Goal: Browse casually: Explore the website without a specific task or goal

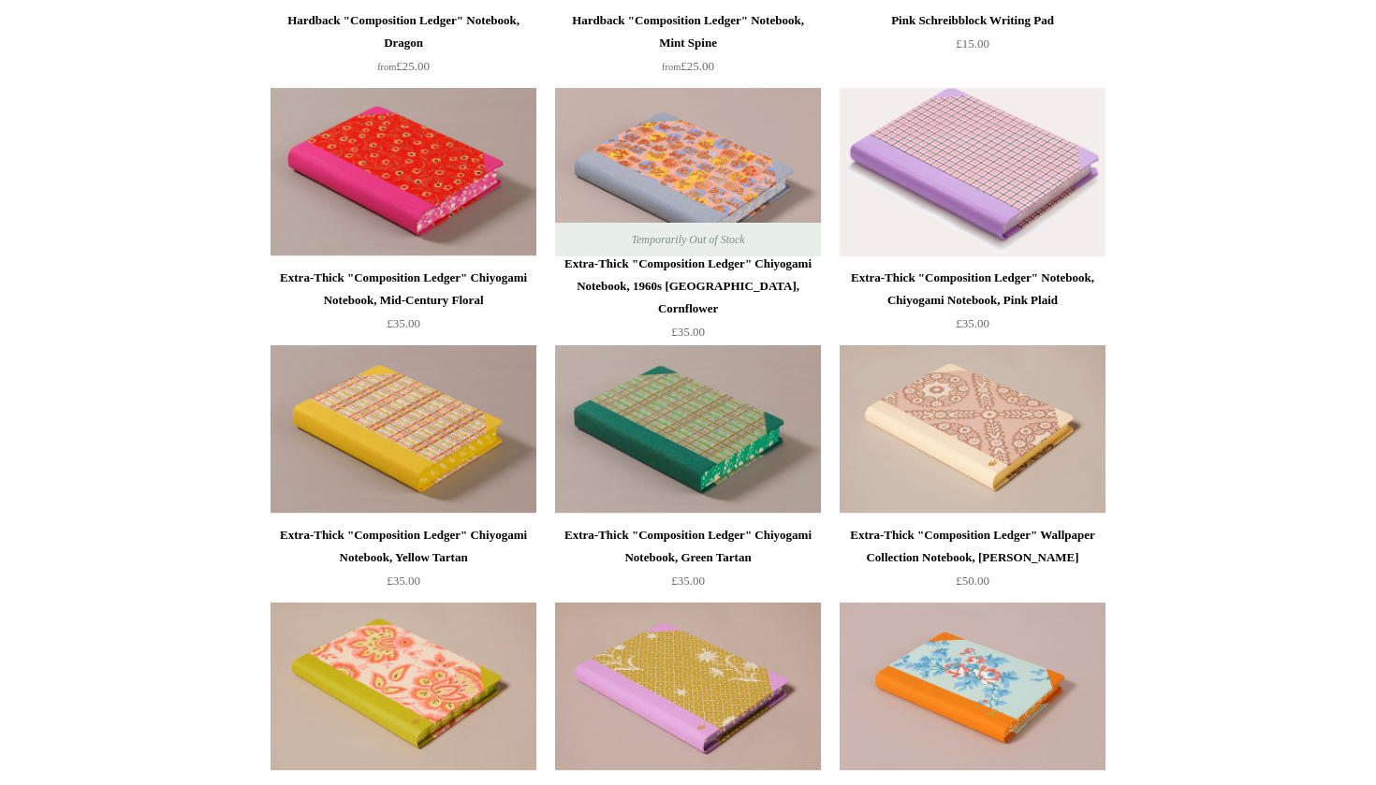
scroll to position [1201, 0]
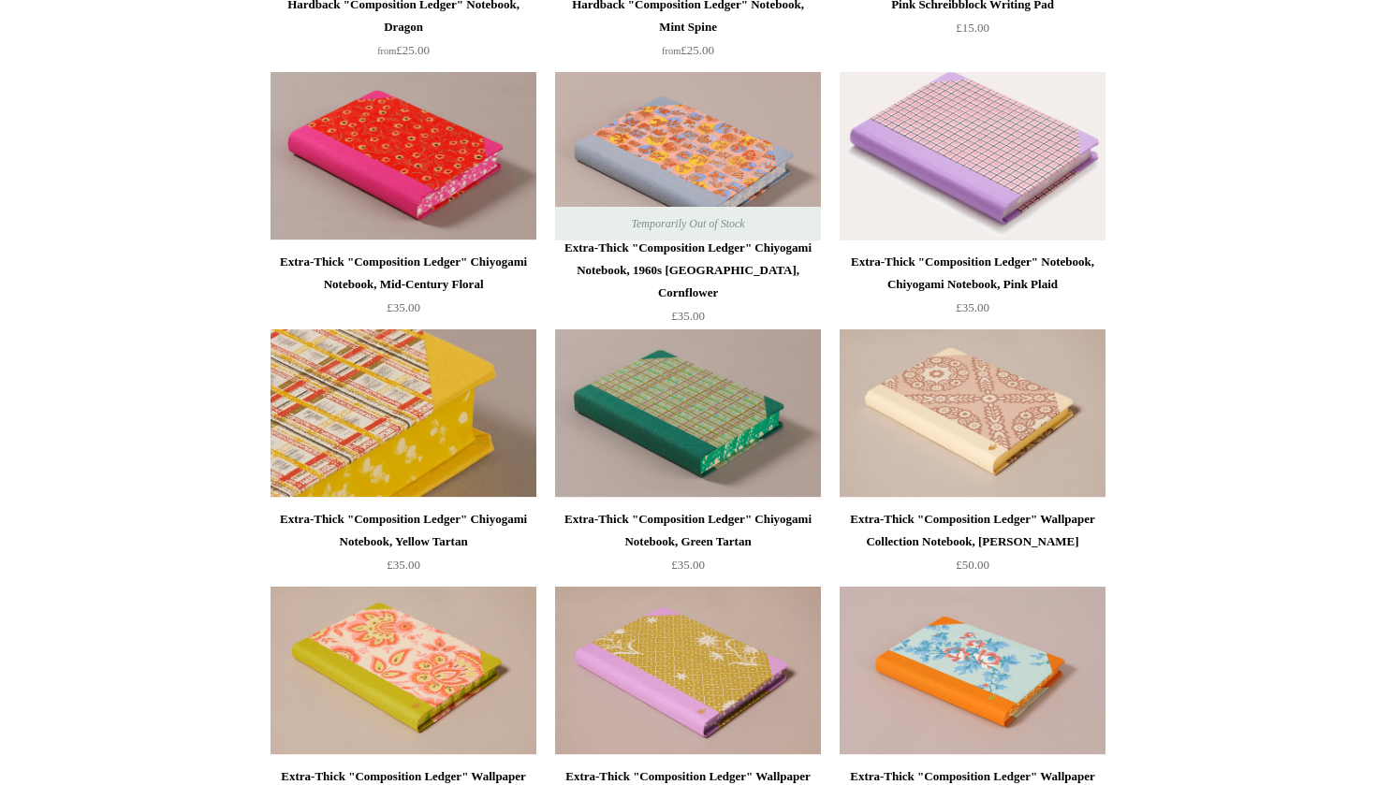
click at [414, 427] on img at bounding box center [403, 413] width 266 height 168
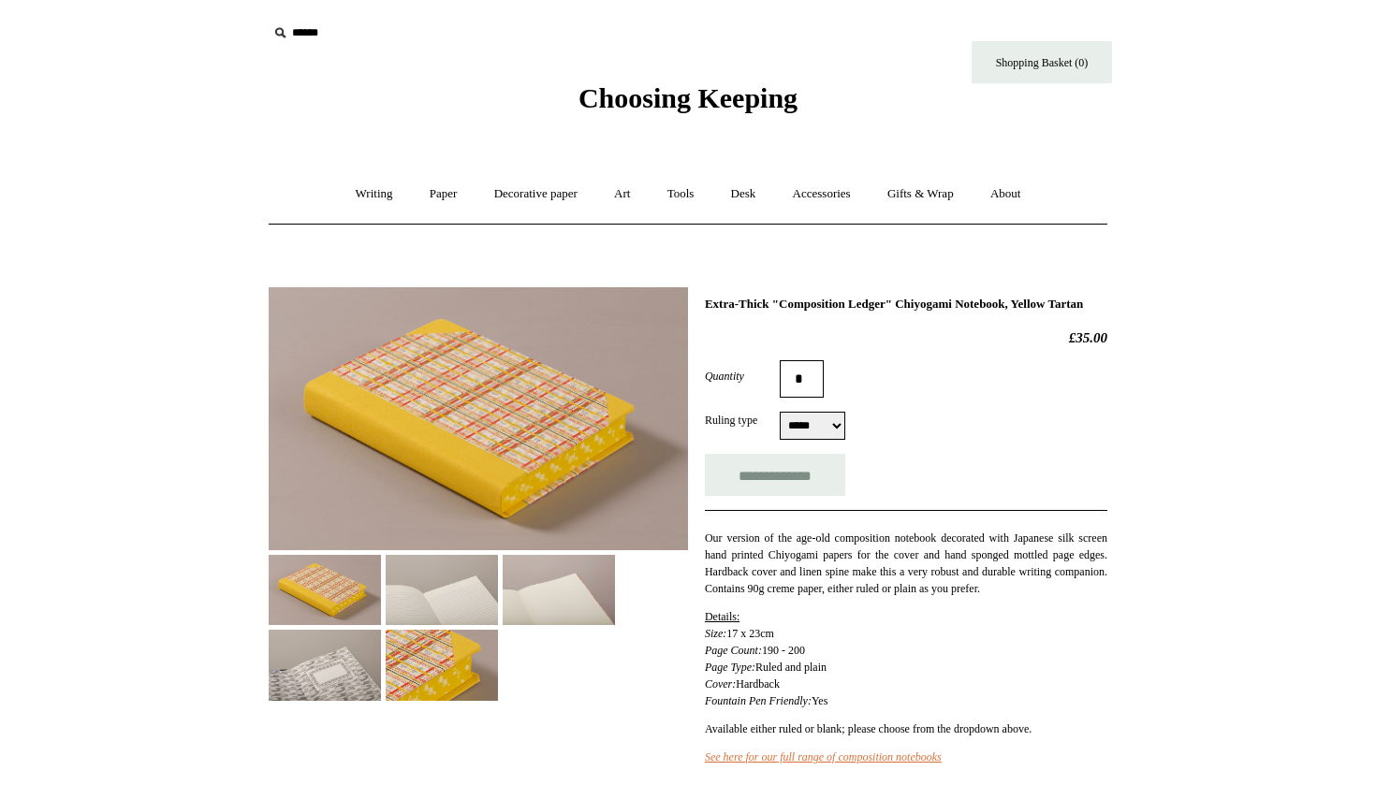
click at [409, 607] on img at bounding box center [442, 590] width 112 height 70
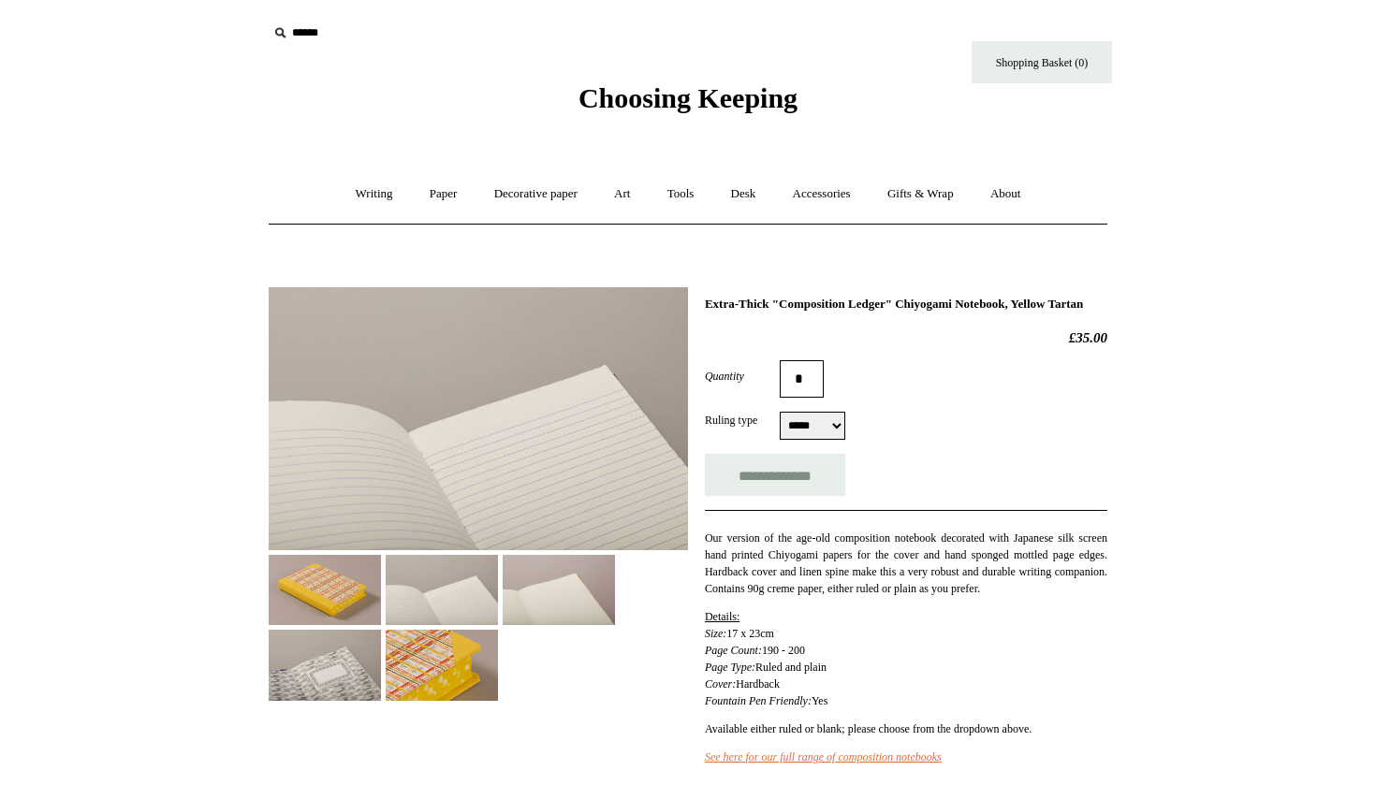
click at [537, 600] on img at bounding box center [559, 590] width 112 height 70
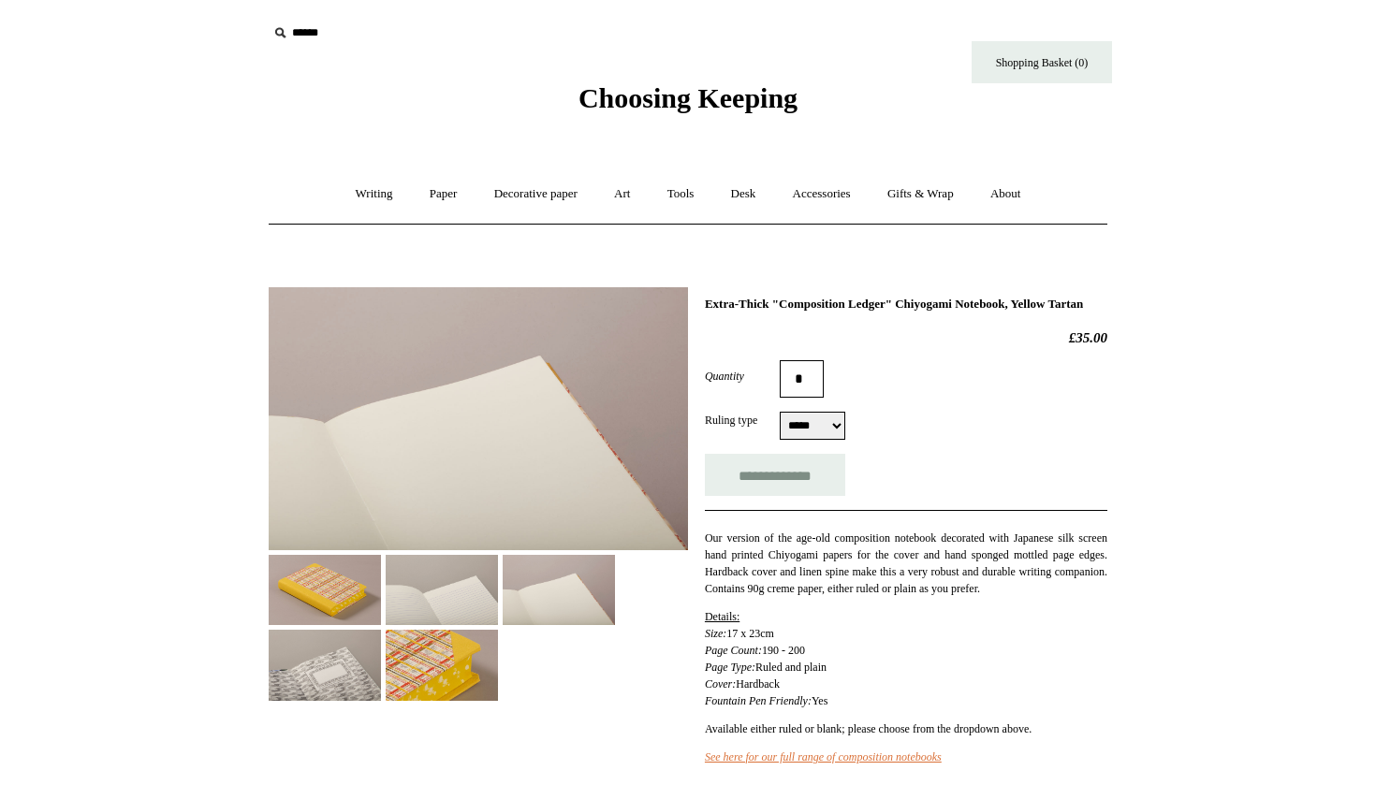
click at [400, 652] on img at bounding box center [442, 665] width 112 height 70
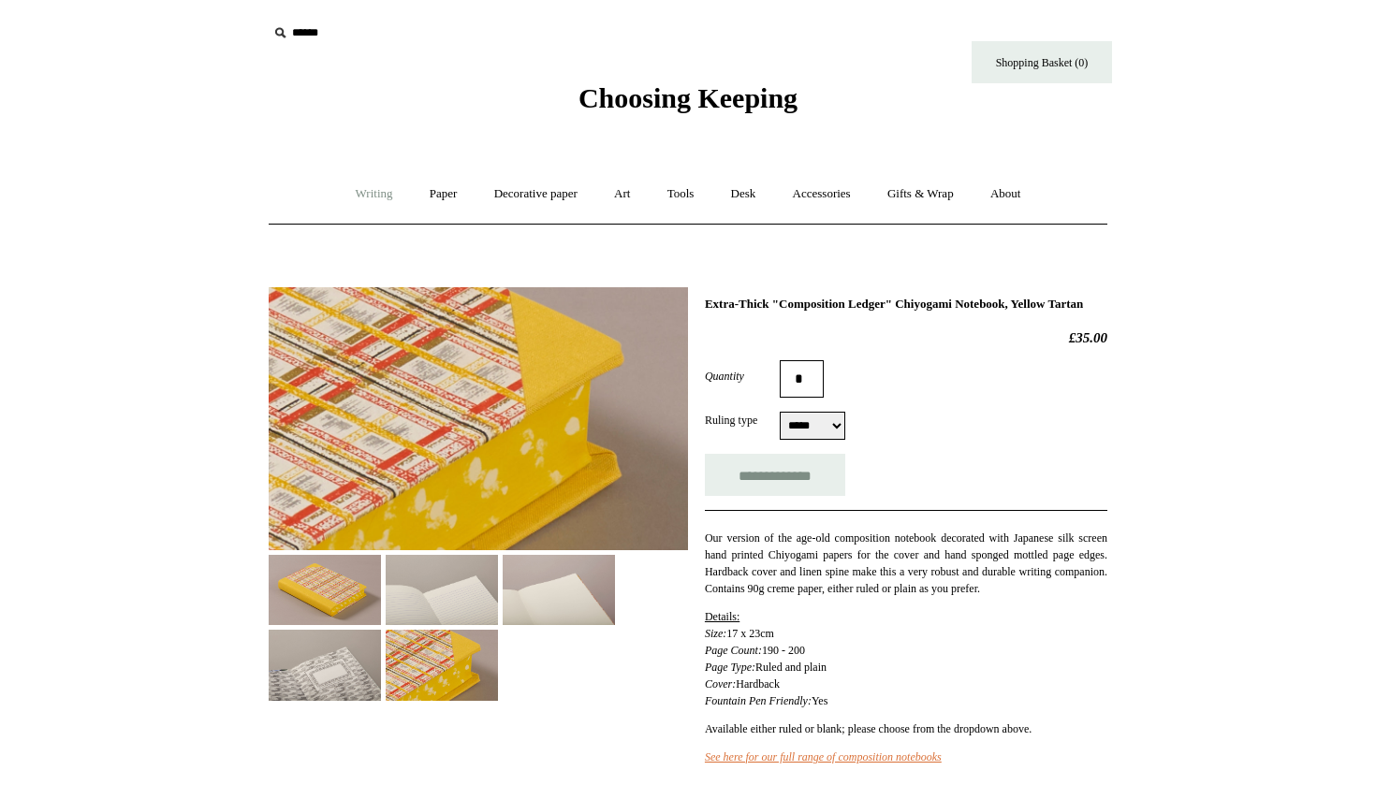
click at [372, 197] on link "Writing +" at bounding box center [374, 194] width 71 height 50
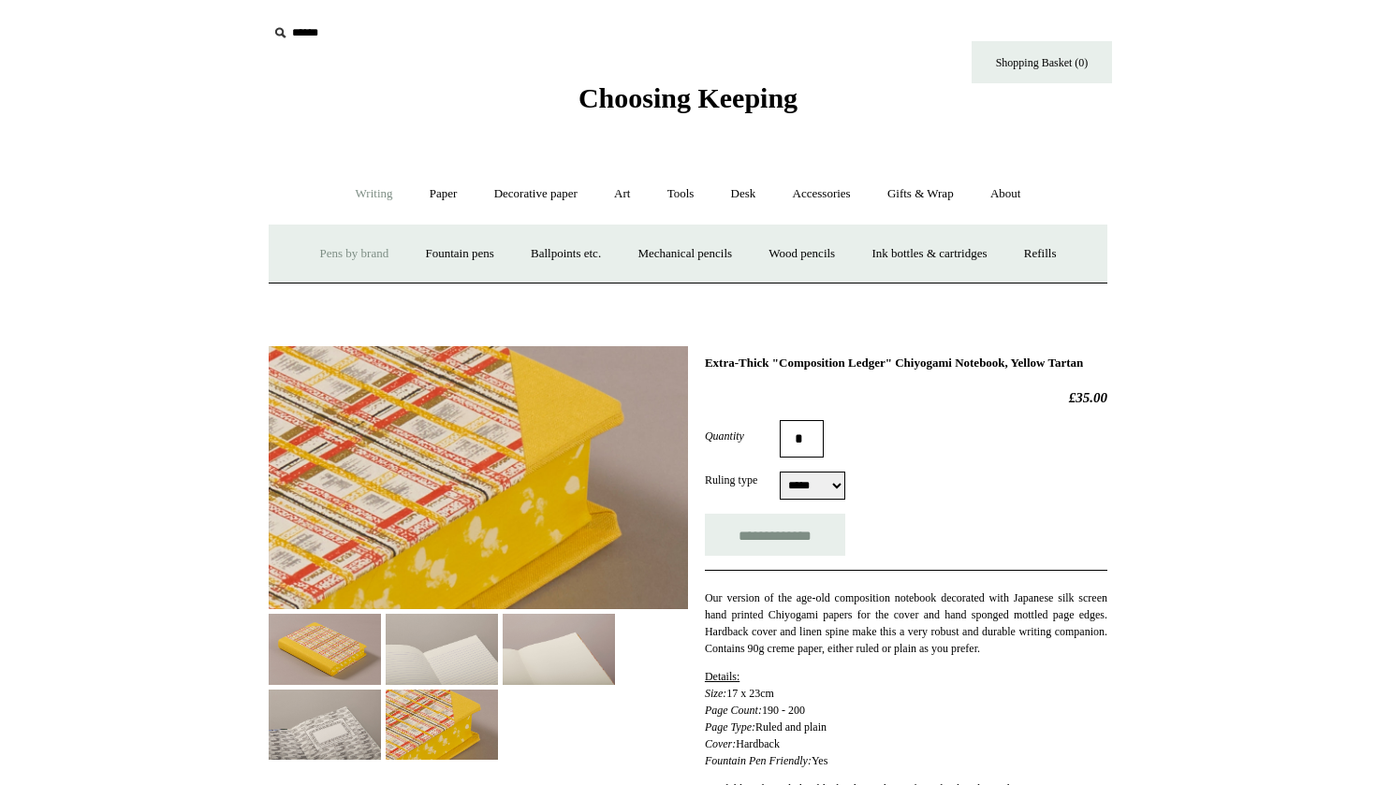
click at [369, 250] on link "Pens by brand +" at bounding box center [354, 254] width 103 height 50
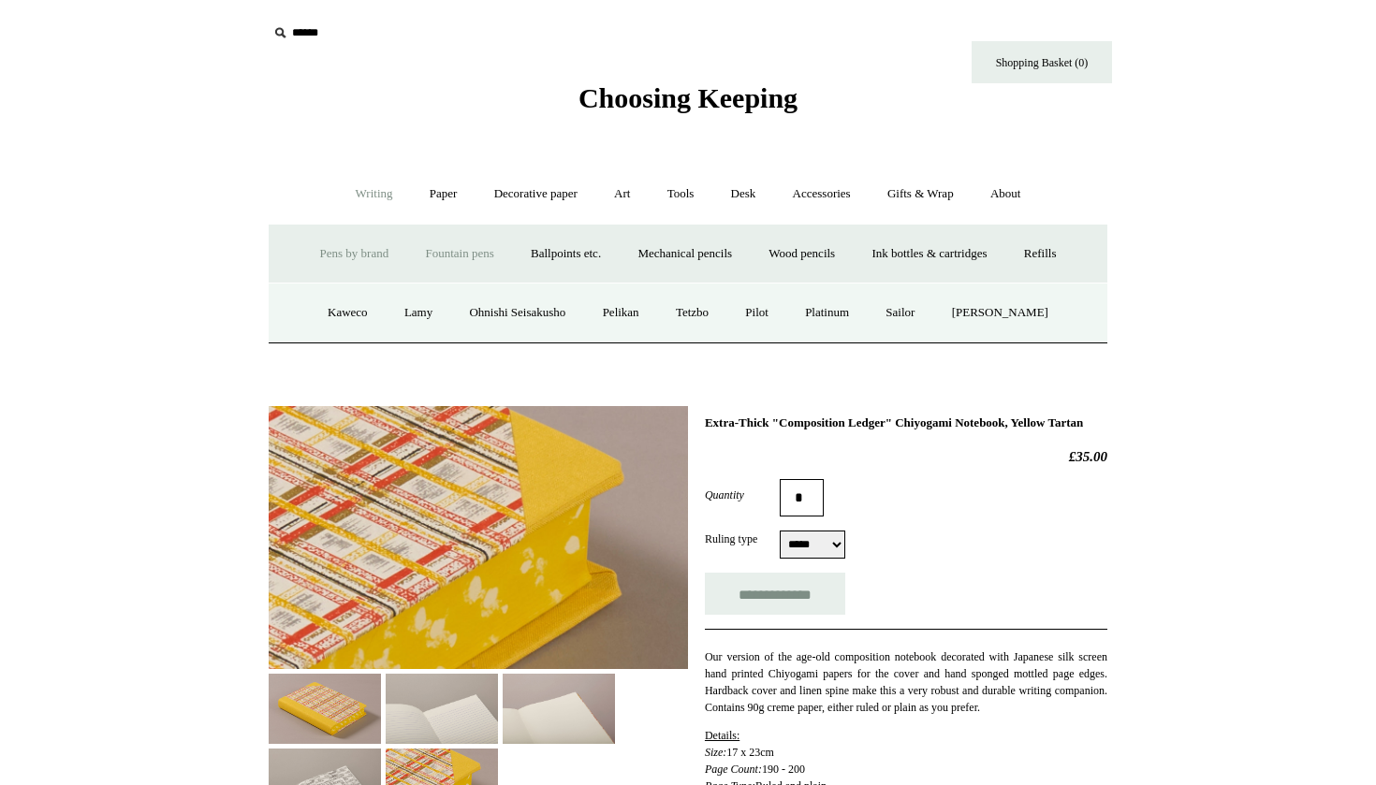
click at [435, 251] on link "Fountain pens +" at bounding box center [459, 254] width 102 height 50
click at [424, 307] on link "Everyday" at bounding box center [426, 313] width 80 height 50
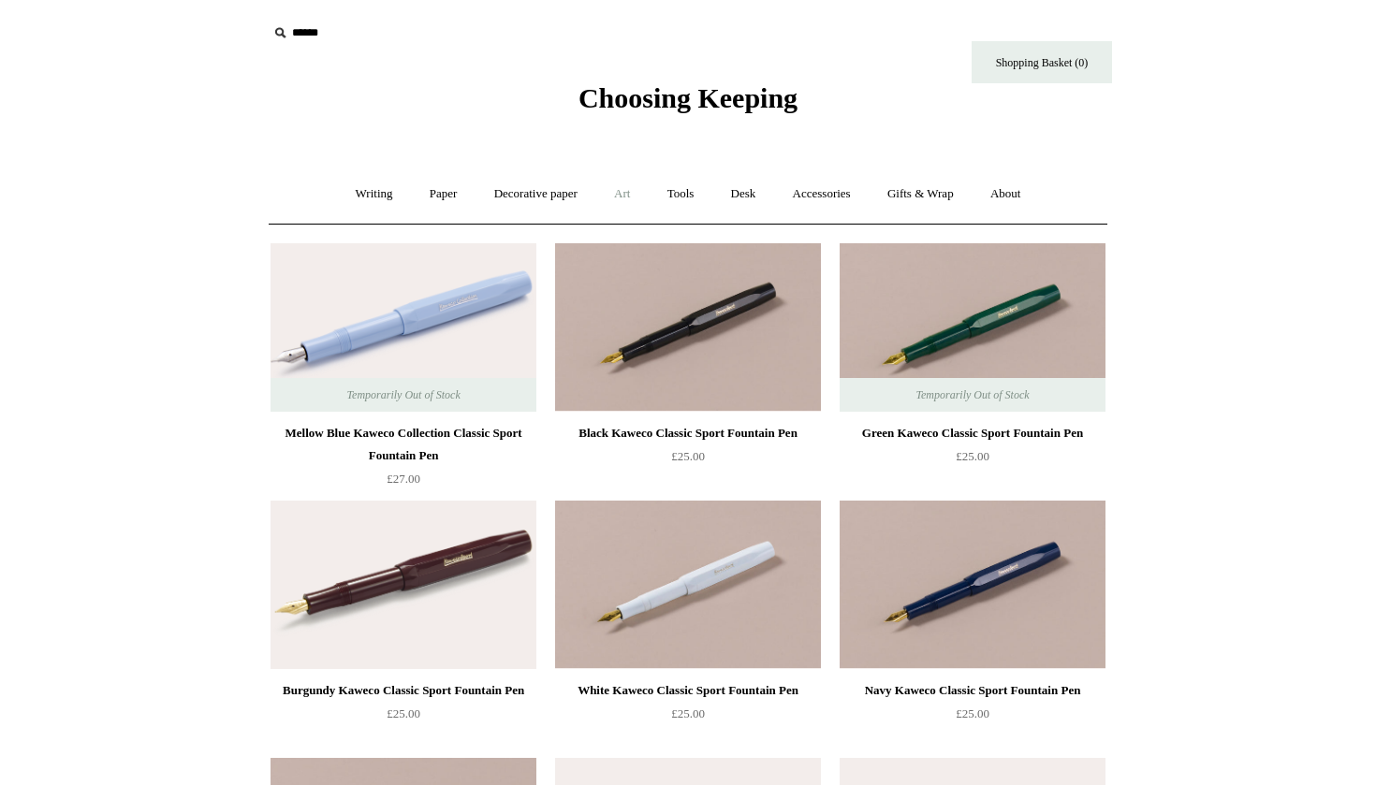
click at [618, 189] on link "Art +" at bounding box center [622, 194] width 50 height 50
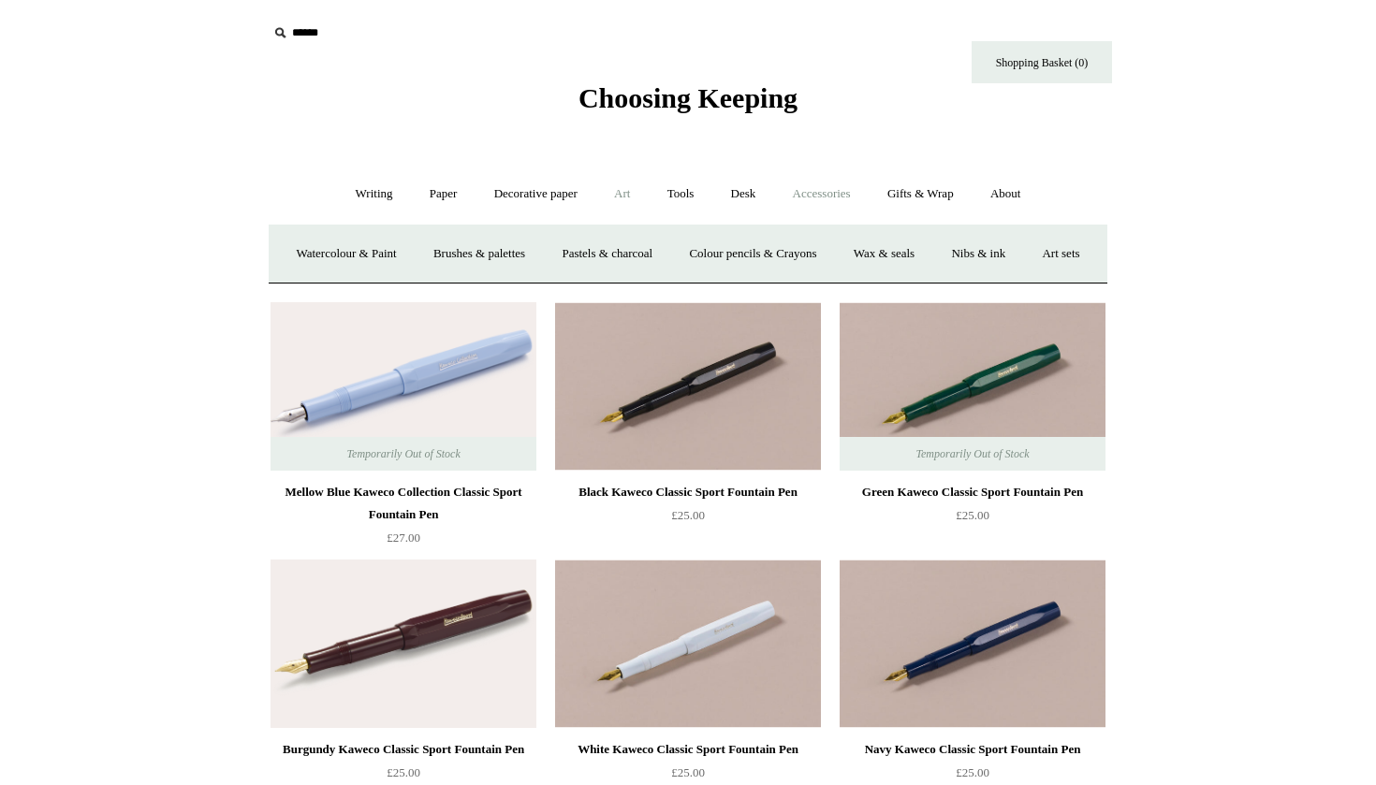
click at [820, 192] on link "Accessories +" at bounding box center [822, 194] width 92 height 50
click at [383, 250] on link "Personal Accessories +" at bounding box center [369, 254] width 136 height 50
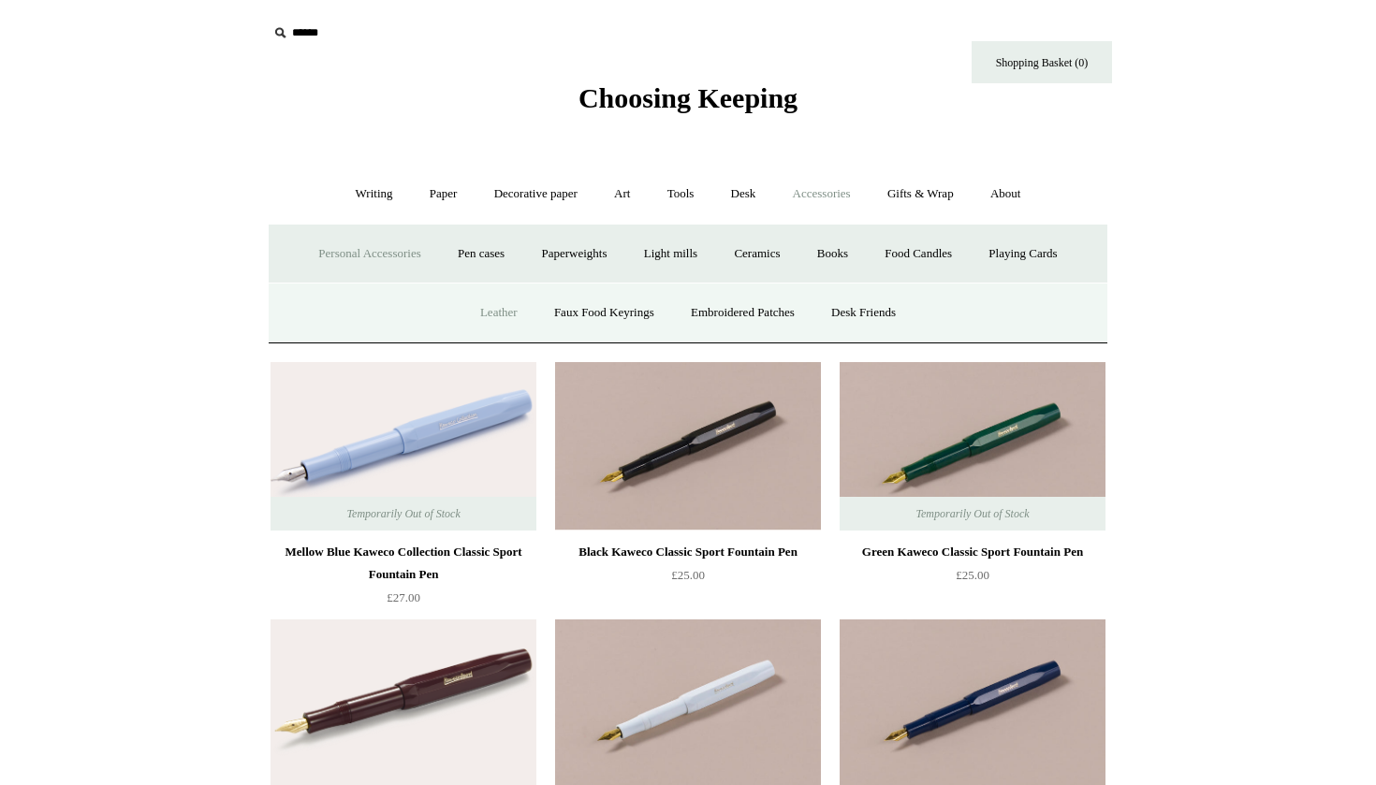
click at [475, 305] on link "Leather" at bounding box center [498, 313] width 71 height 50
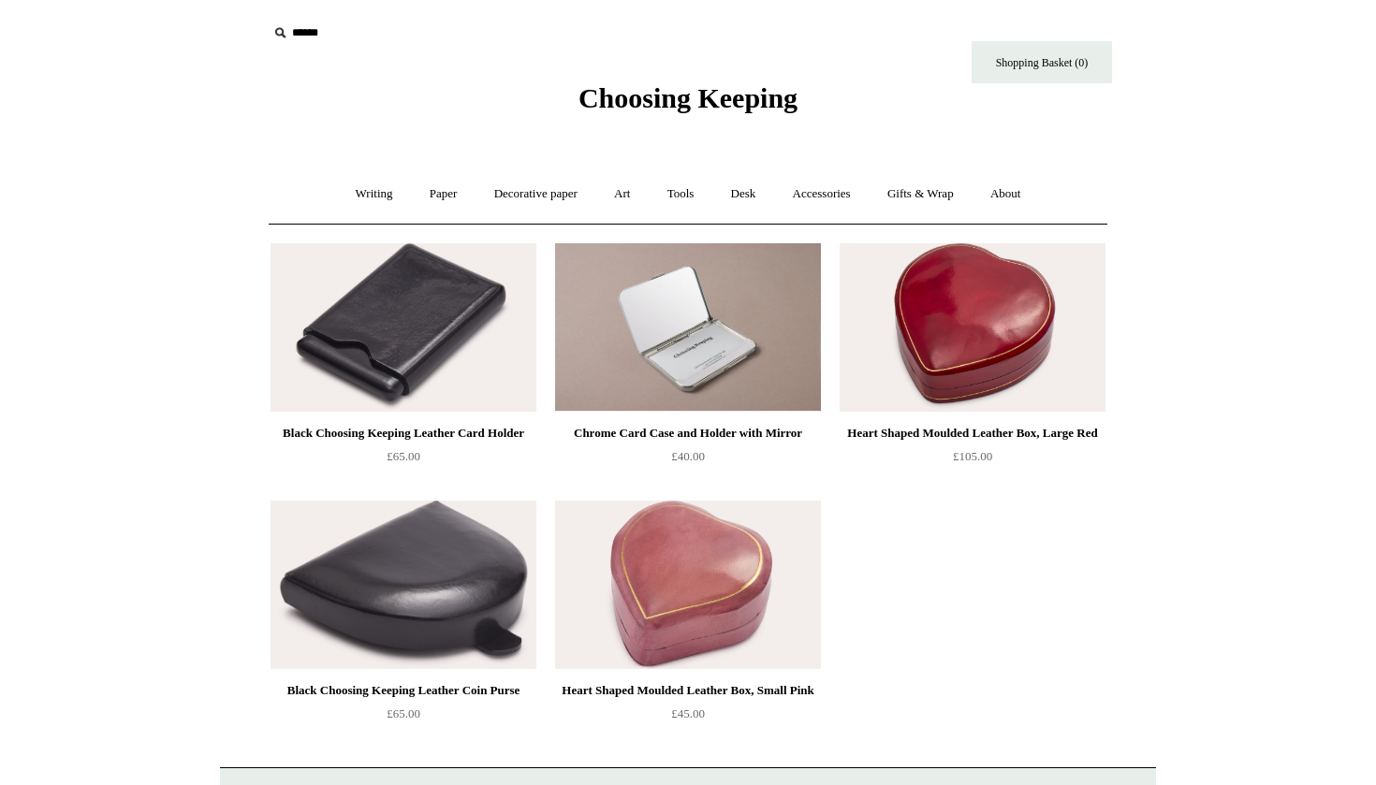
click at [625, 94] on span "Choosing Keeping" at bounding box center [687, 97] width 219 height 31
